Goal: Information Seeking & Learning: Learn about a topic

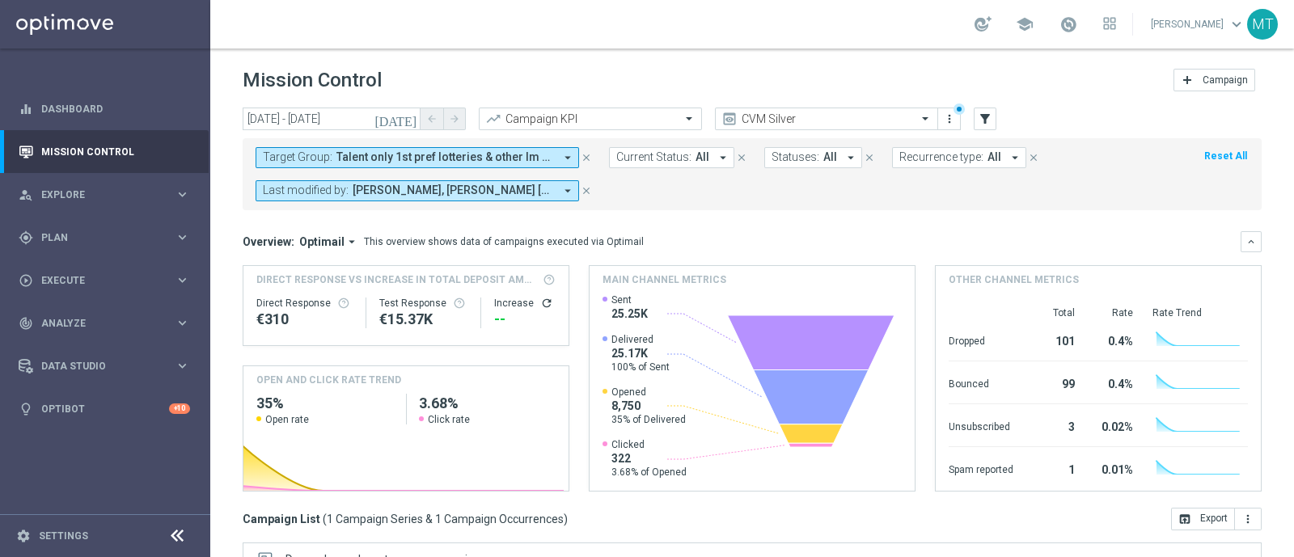
scroll to position [283, 0]
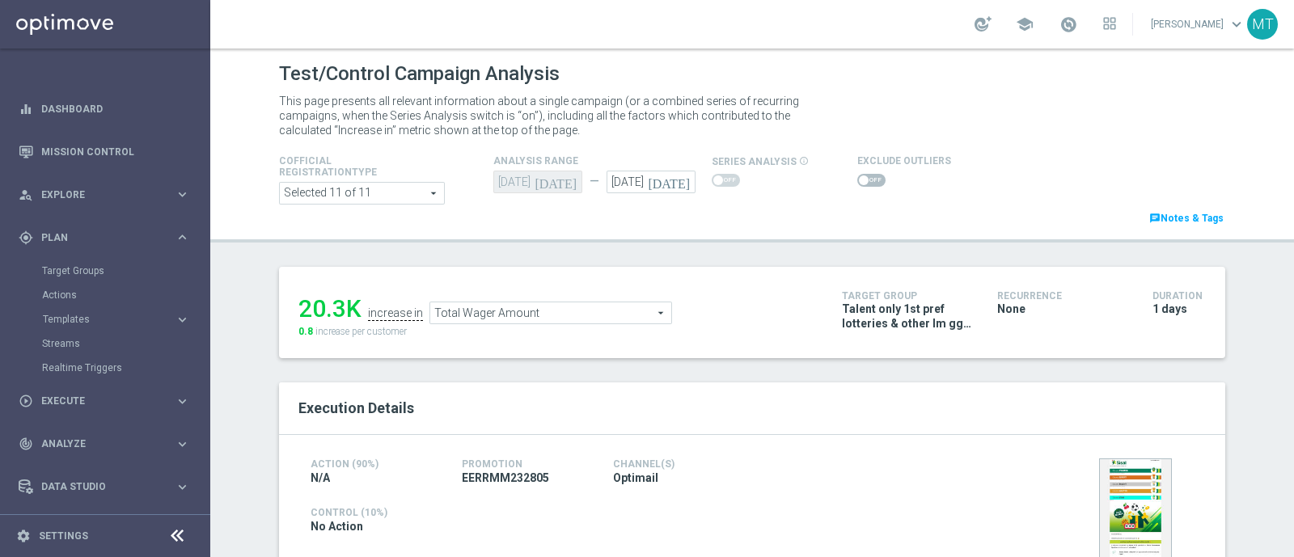
scroll to position [626, 0]
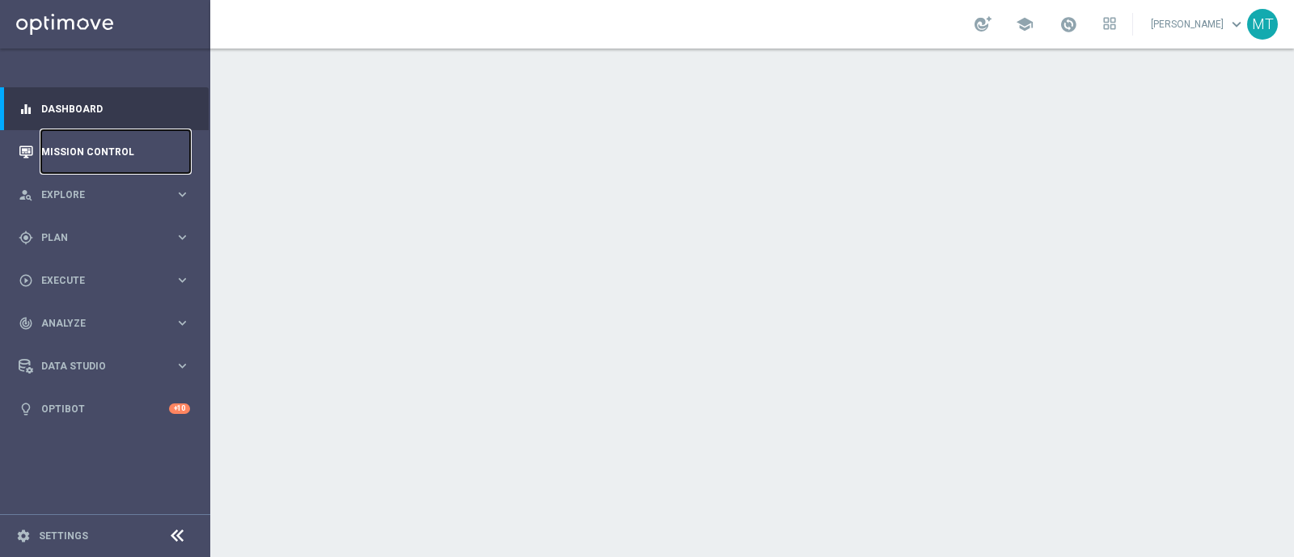
click at [92, 143] on link "Mission Control" at bounding box center [115, 151] width 149 height 43
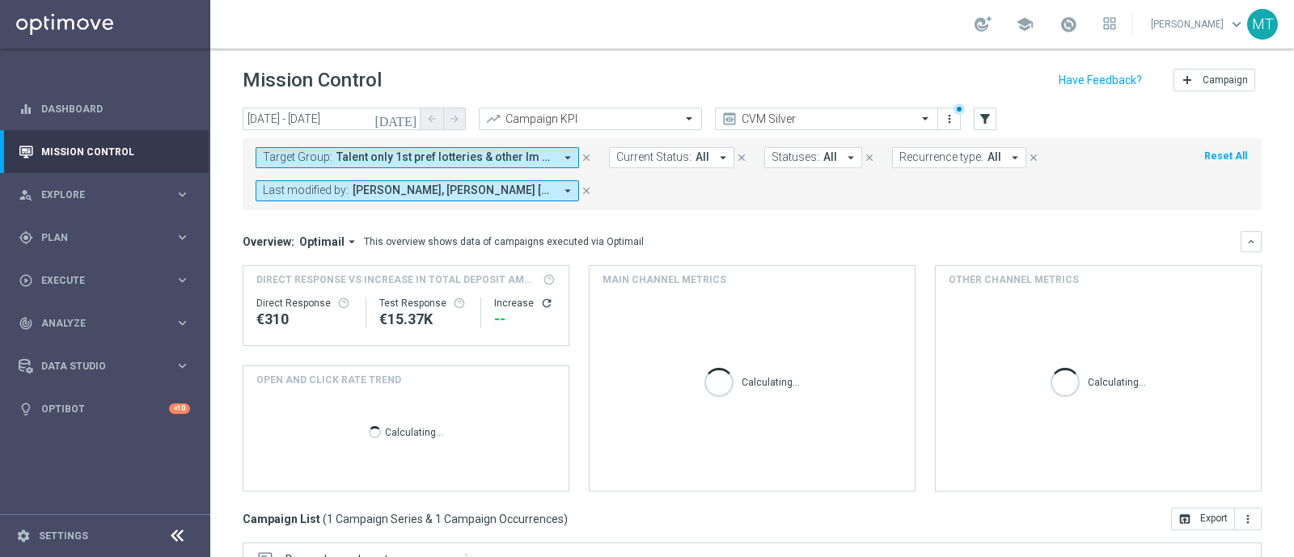
click at [488, 145] on div "Target Group: Talent only 1st pref lotteries & other lm ggr nb lm > 0 excl prev…" at bounding box center [752, 174] width 1019 height 72
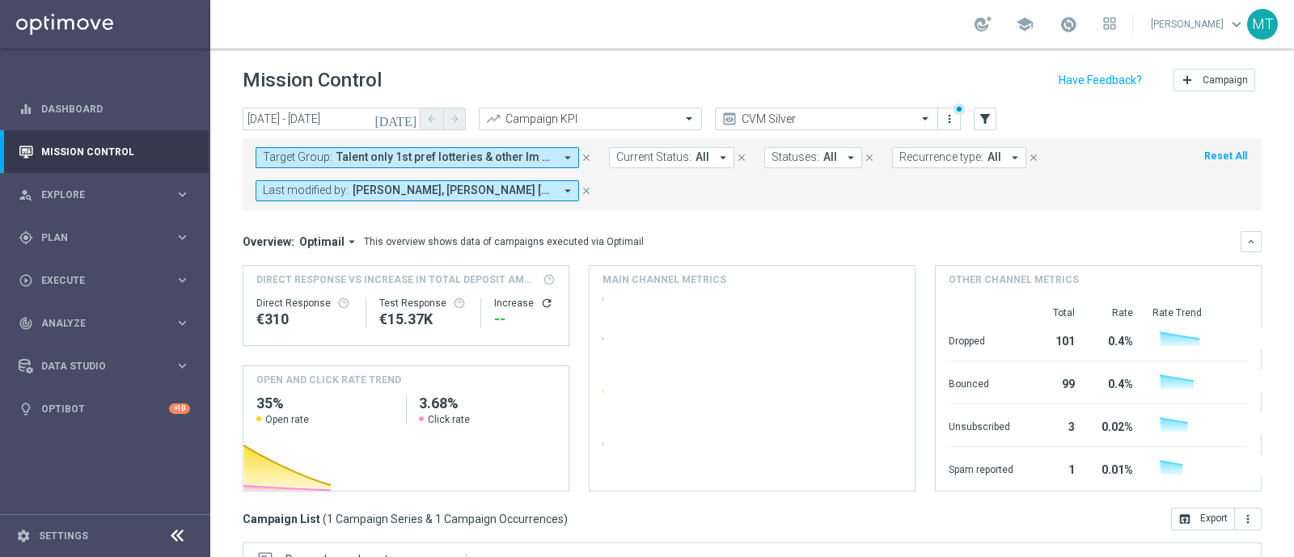
click at [490, 157] on span "Talent only 1st pref lotteries & other lm ggr nb lm > 0 excl prev camp" at bounding box center [445, 157] width 218 height 14
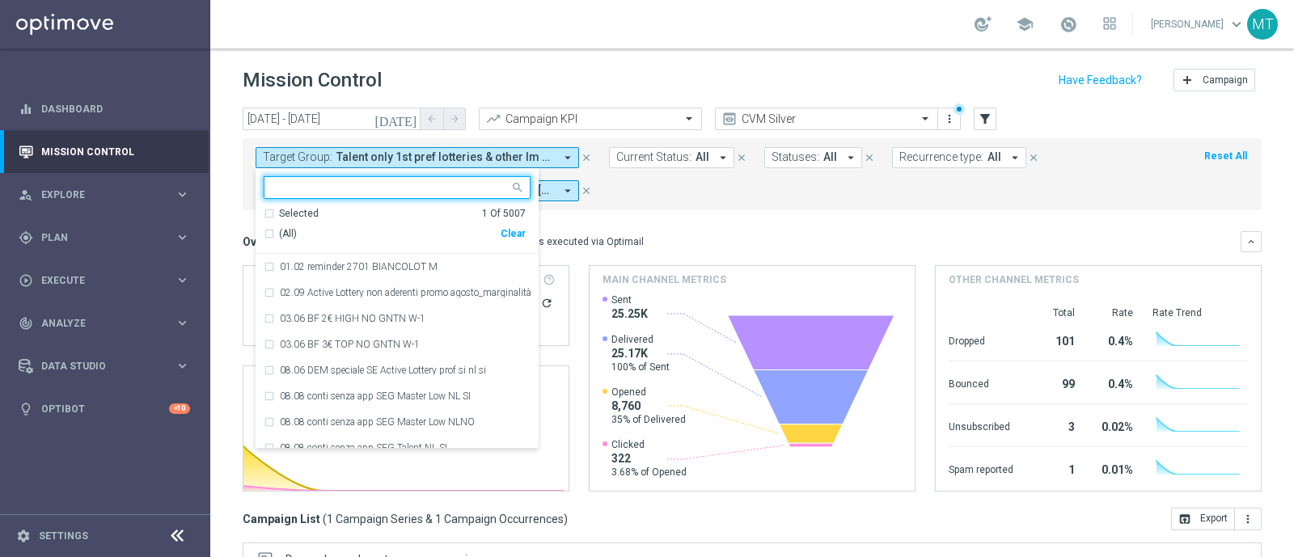
click at [391, 209] on div "Selected 1 Of 5007" at bounding box center [395, 214] width 262 height 14
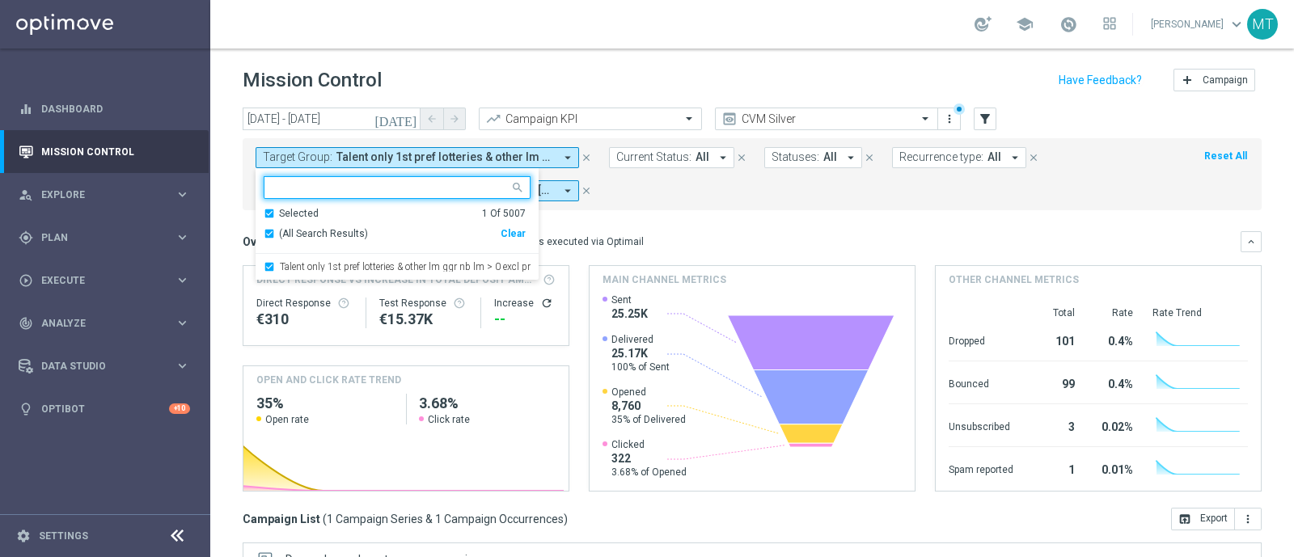
click at [268, 208] on div "Selected 1 Of 5007" at bounding box center [395, 214] width 262 height 14
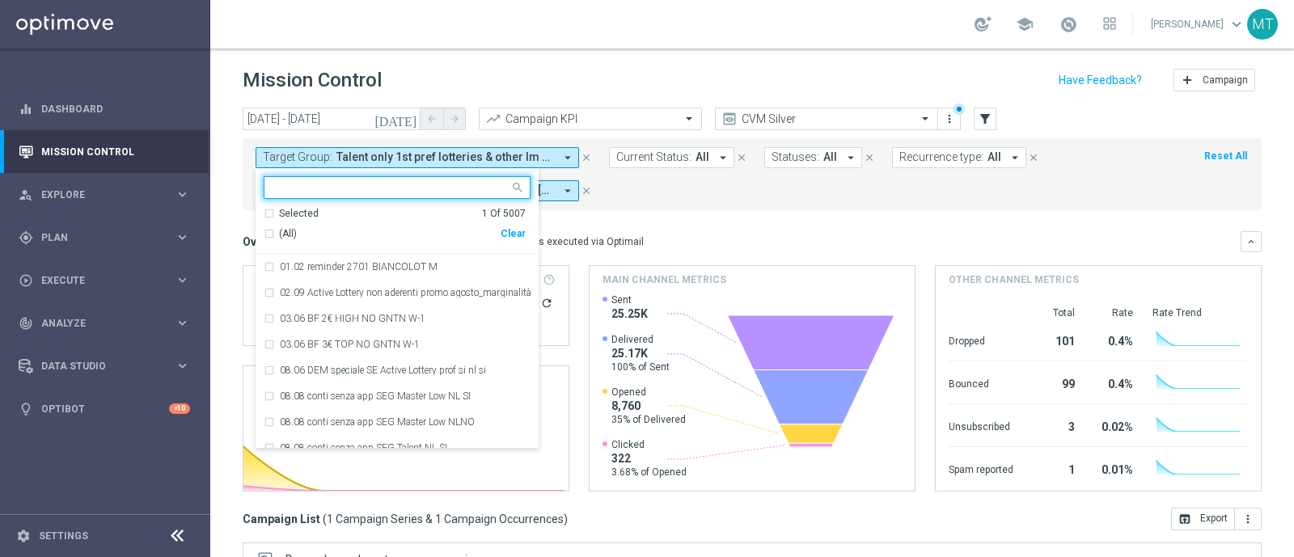
click at [268, 230] on div "(All)" at bounding box center [382, 234] width 237 height 14
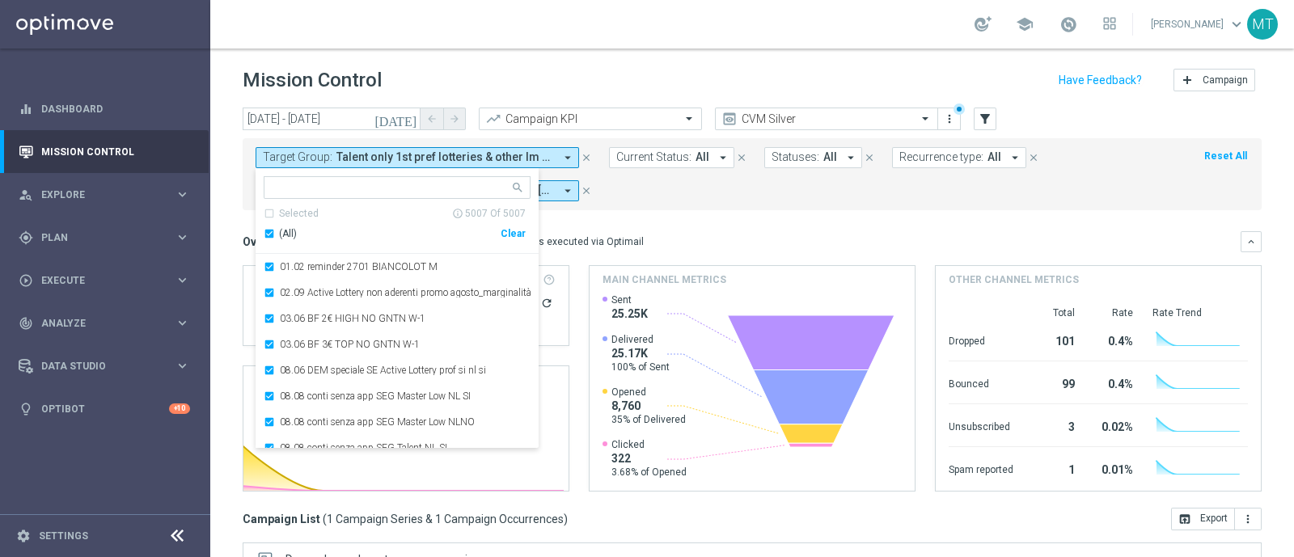
click at [268, 230] on div "(All)" at bounding box center [382, 234] width 237 height 14
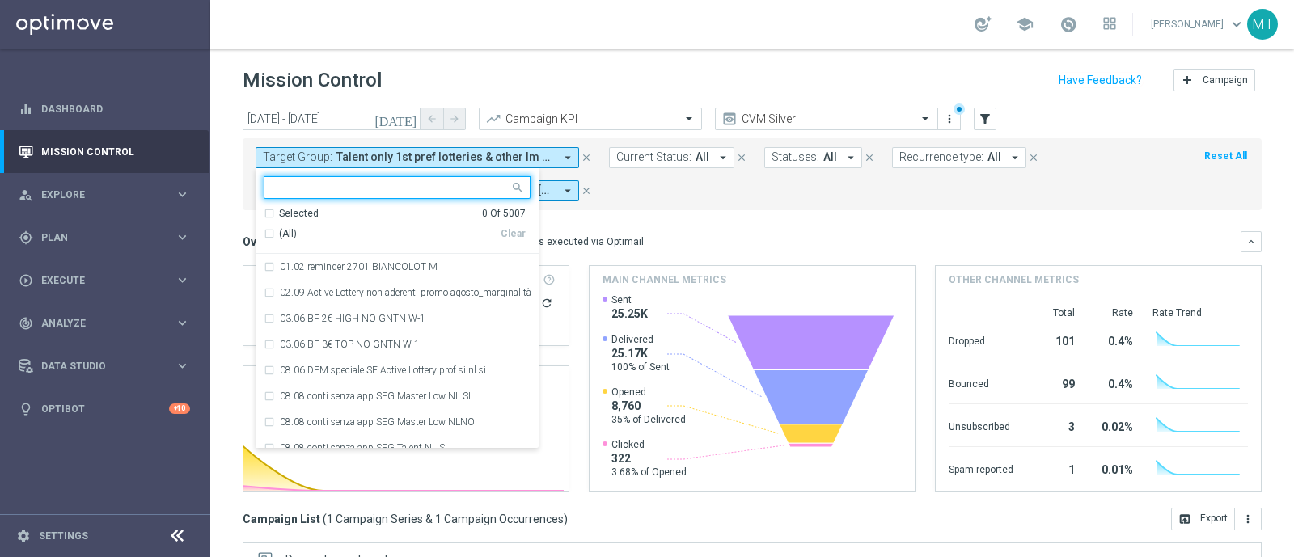
click at [288, 192] on input "text" at bounding box center [391, 188] width 237 height 14
paste input "Talent only 1st pref betting lm ggr nb lm > 0 excl prev camp"
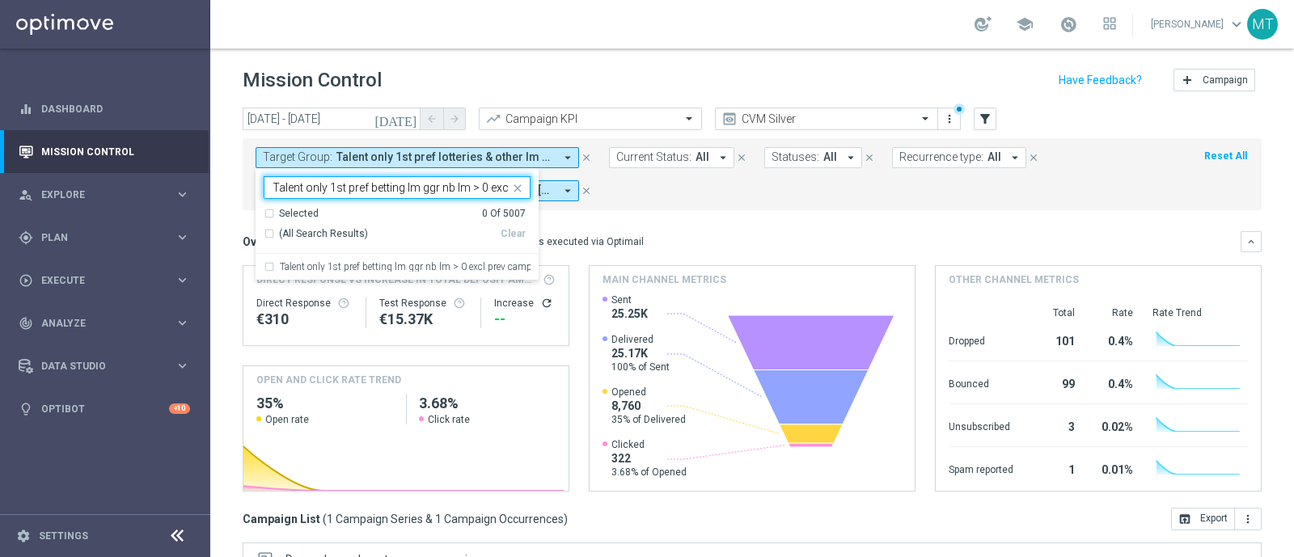
scroll to position [0, 54]
click at [335, 268] on label "Talent only 1st pref betting lm ggr nb lm > 0 excl prev camp" at bounding box center [405, 267] width 251 height 10
type input "Talent only 1st pref betting lm ggr nb lm > 0 excl prev camp"
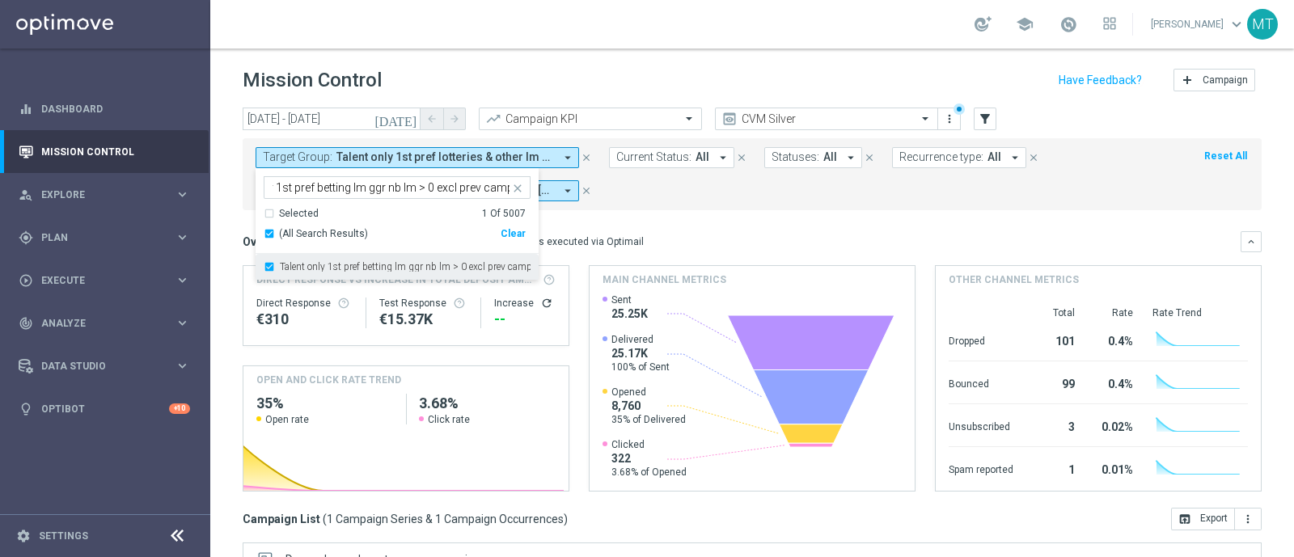
scroll to position [0, 0]
click at [411, 121] on icon "[DATE]" at bounding box center [396, 119] width 44 height 15
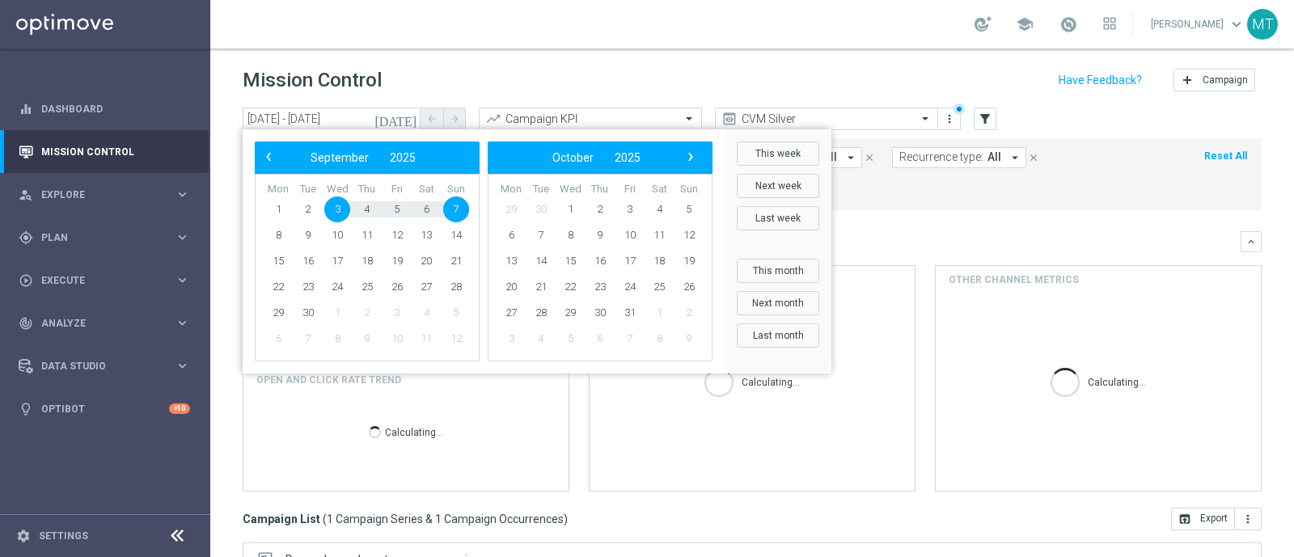
click at [425, 77] on div "Mission Control add Campaign" at bounding box center [752, 81] width 1019 height 32
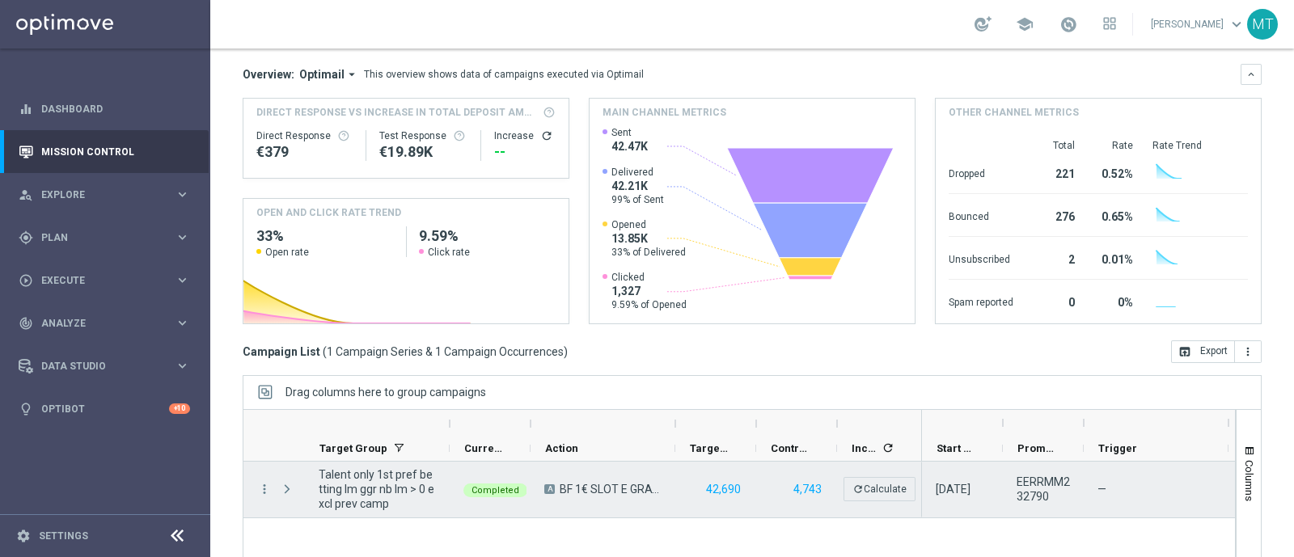
scroll to position [169, 0]
click at [267, 484] on icon "more_vert" at bounding box center [264, 487] width 15 height 15
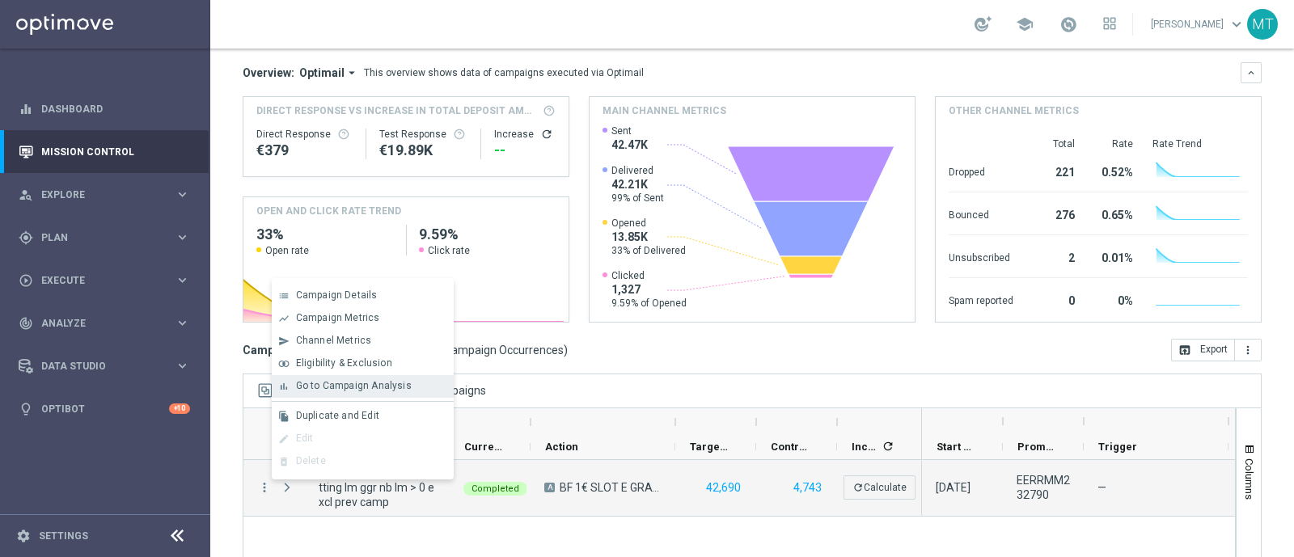
click at [337, 390] on span "Go to Campaign Analysis" at bounding box center [354, 385] width 116 height 11
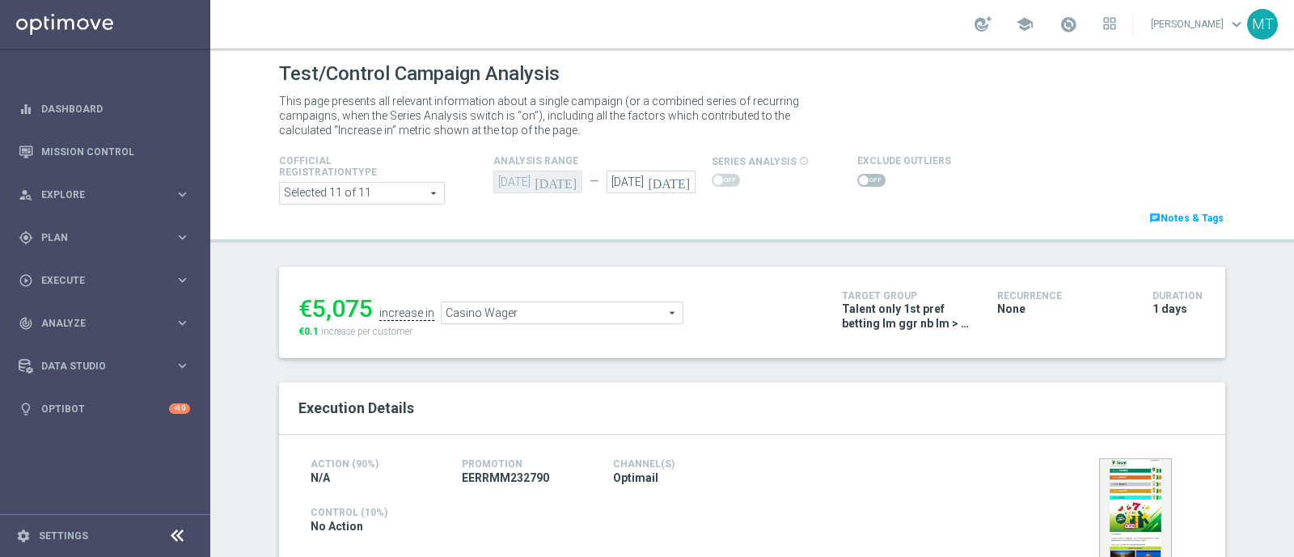
click at [654, 236] on header "Test/Control Campaign Analysis This page presents all relevant information abou…" at bounding box center [752, 146] width 1084 height 194
click at [674, 179] on icon "[DATE]" at bounding box center [672, 180] width 48 height 18
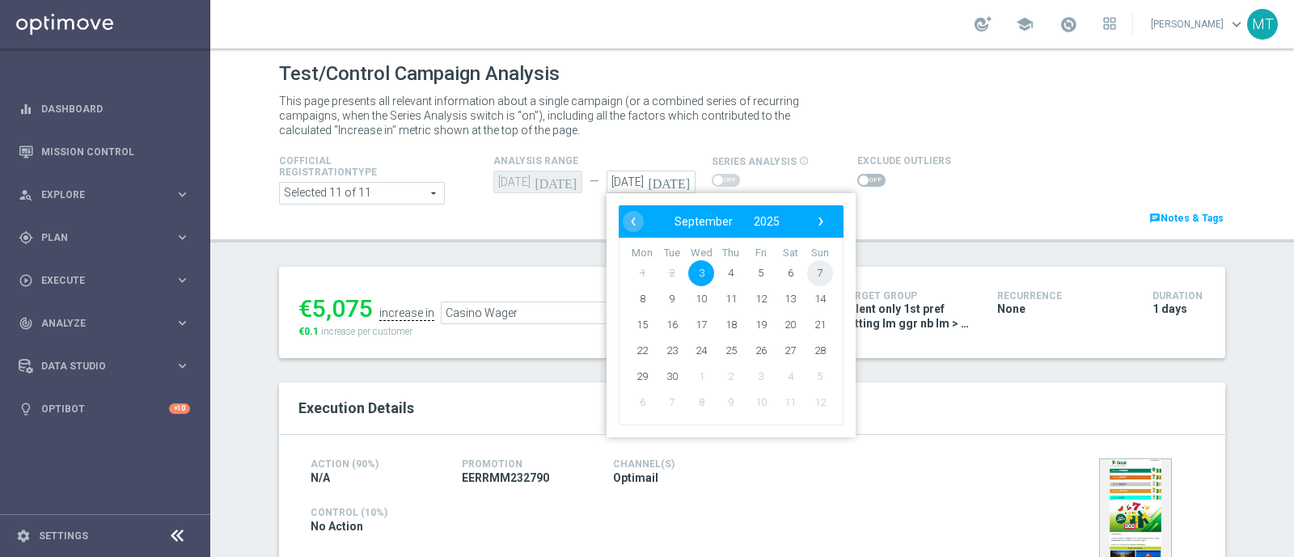
click at [812, 265] on span "7" at bounding box center [820, 273] width 26 height 26
type input "[DATE]"
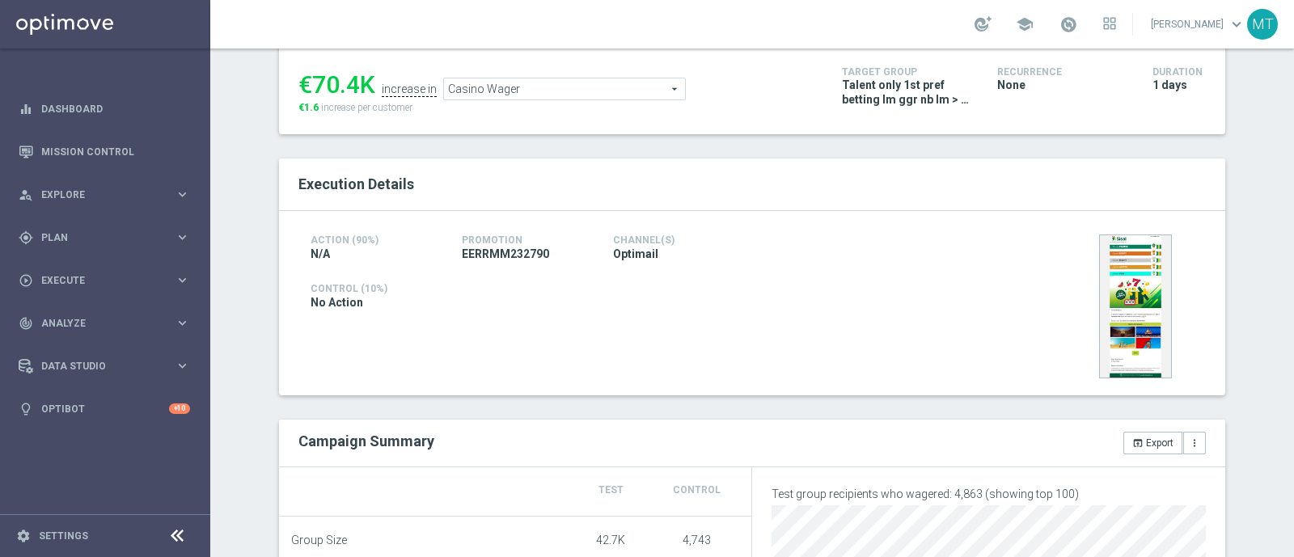
scroll to position [222, 0]
click at [526, 90] on span "Casino Wager" at bounding box center [564, 91] width 241 height 21
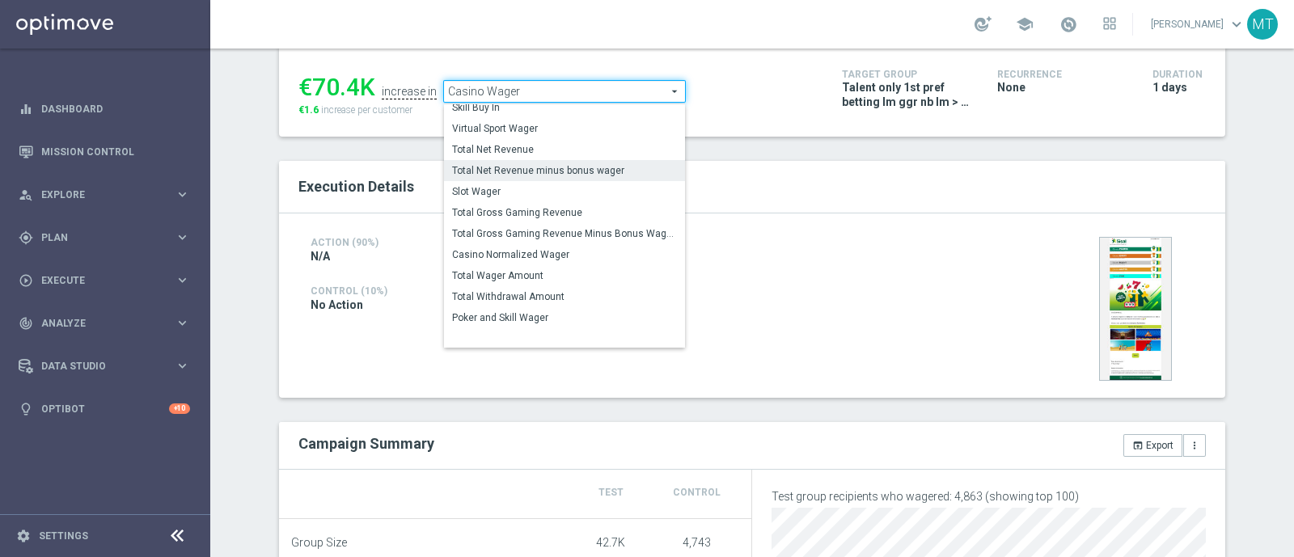
scroll to position [25, 0]
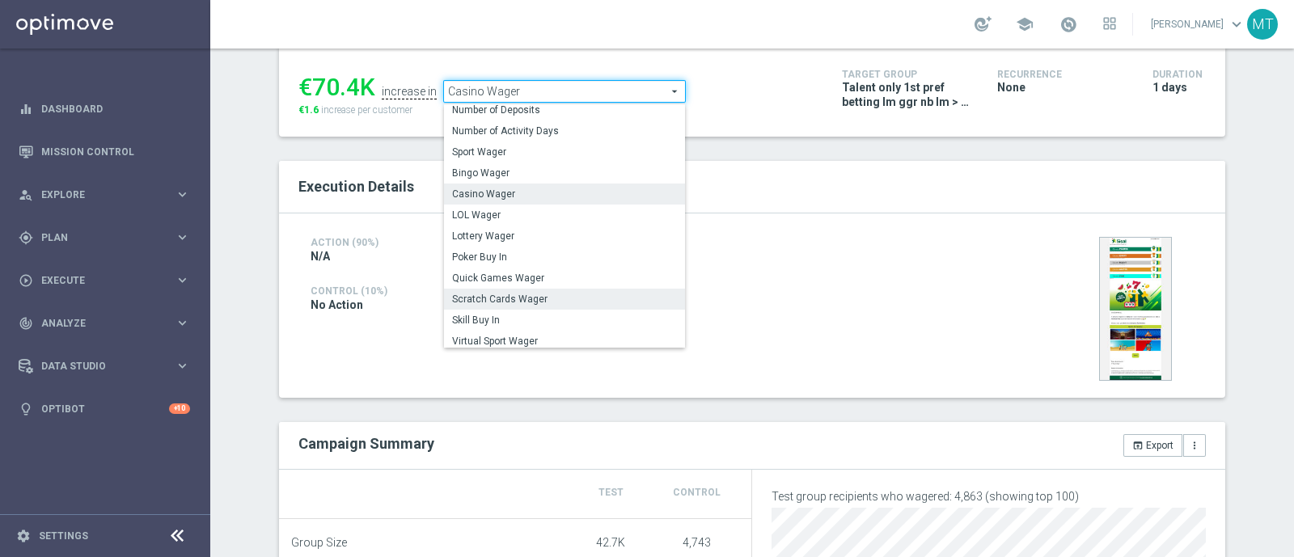
click at [508, 294] on span "Scratch Cards Wager" at bounding box center [564, 299] width 225 height 13
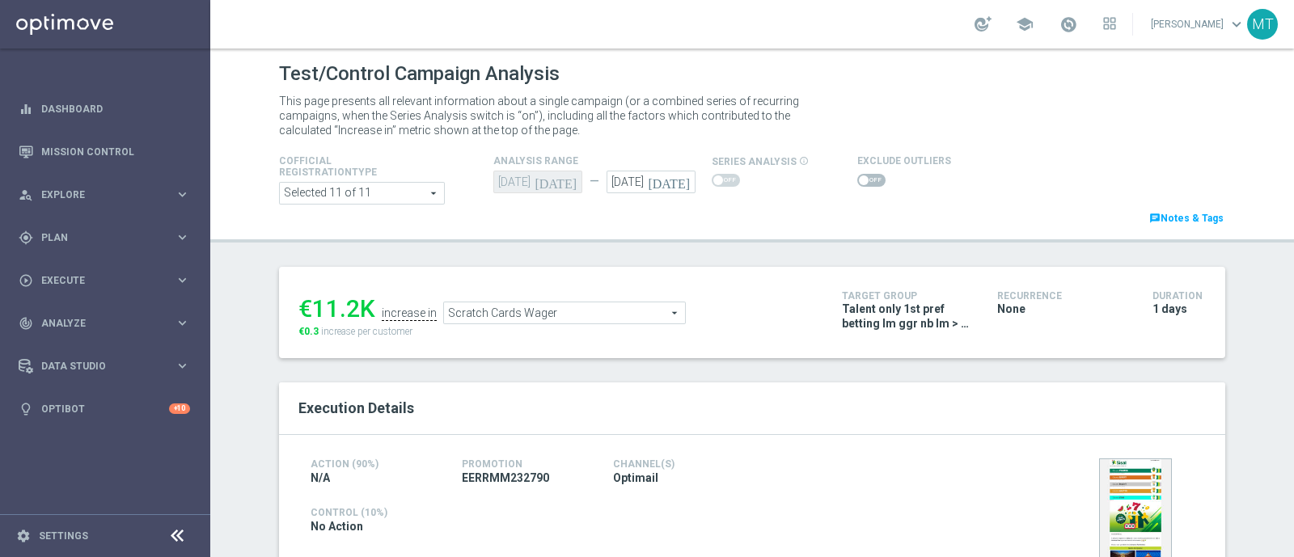
click at [493, 304] on span "Scratch Cards Wager" at bounding box center [564, 312] width 241 height 21
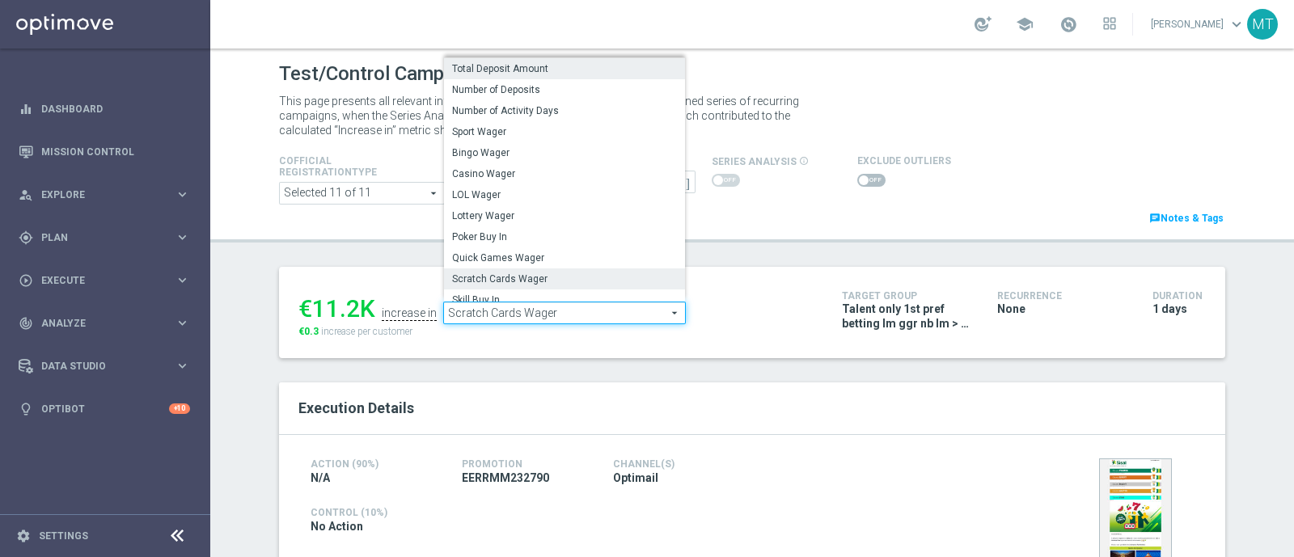
click at [602, 70] on span "Total Deposit Amount" at bounding box center [564, 68] width 225 height 13
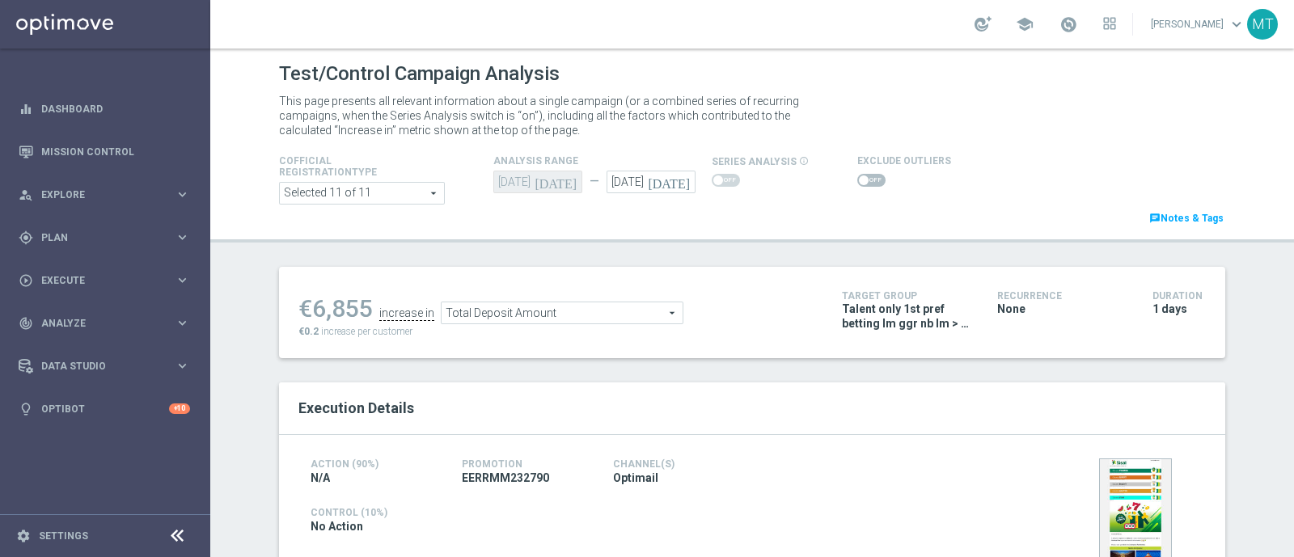
click at [523, 315] on span "Total Deposit Amount" at bounding box center [562, 312] width 241 height 21
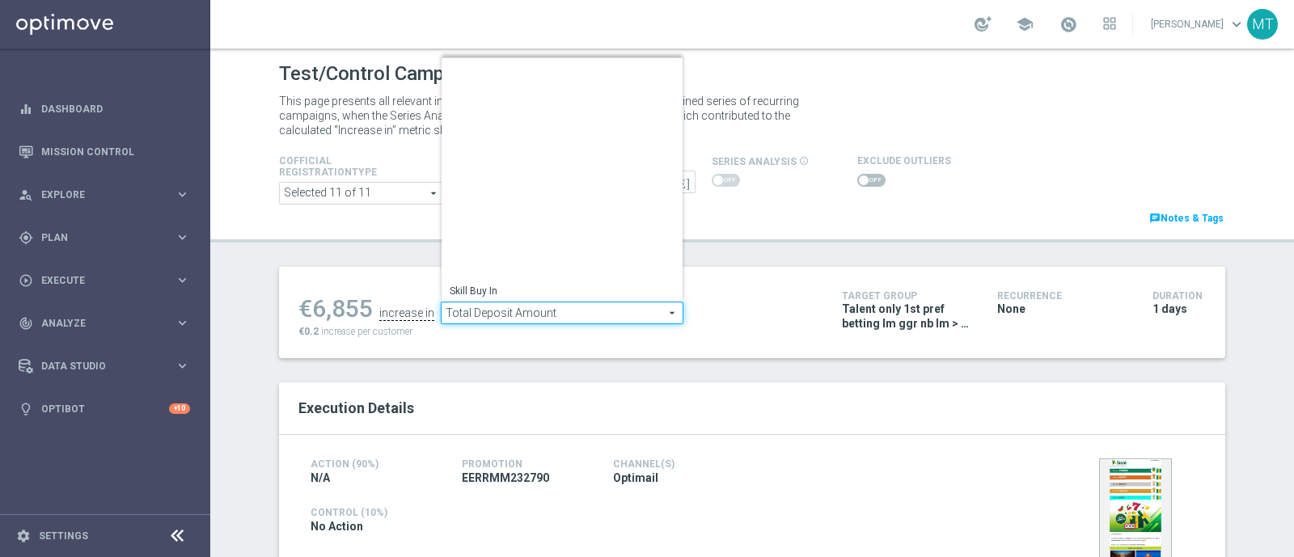
scroll to position [231, 0]
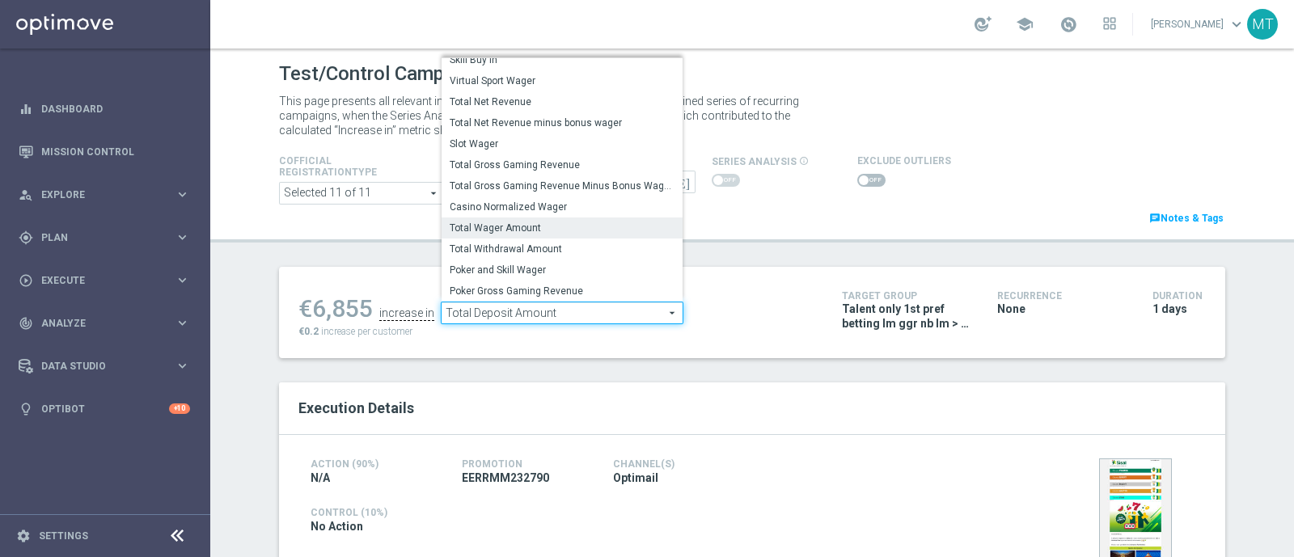
click at [526, 226] on span "Total Wager Amount" at bounding box center [562, 228] width 225 height 13
type input "Total Wager Amount"
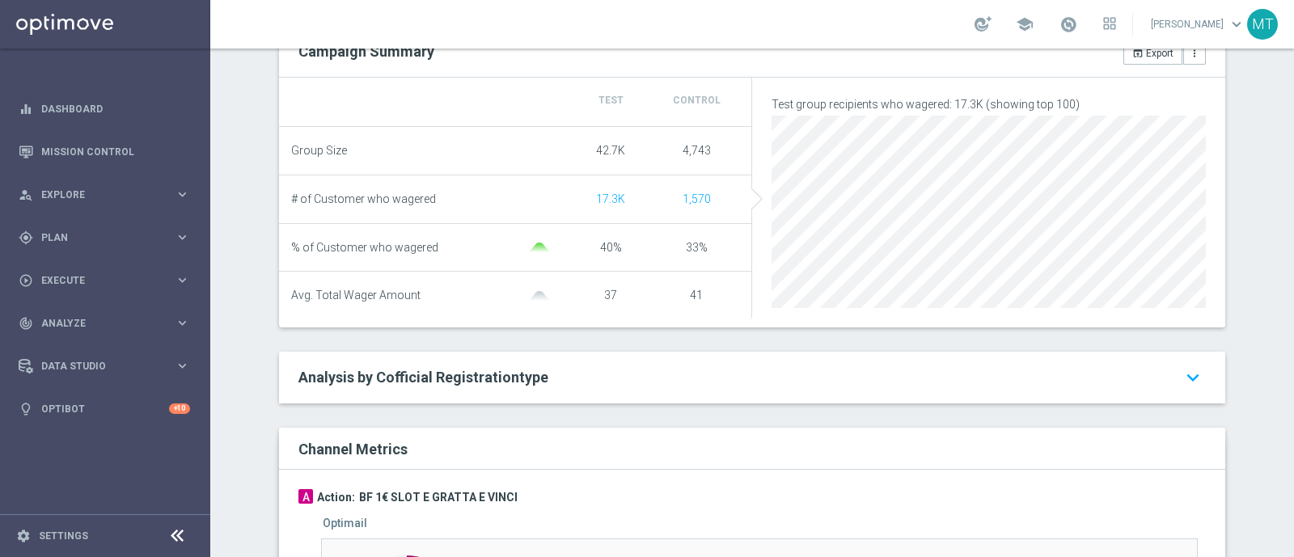
scroll to position [615, 0]
